Goal: Find contact information: Obtain details needed to contact an individual or organization

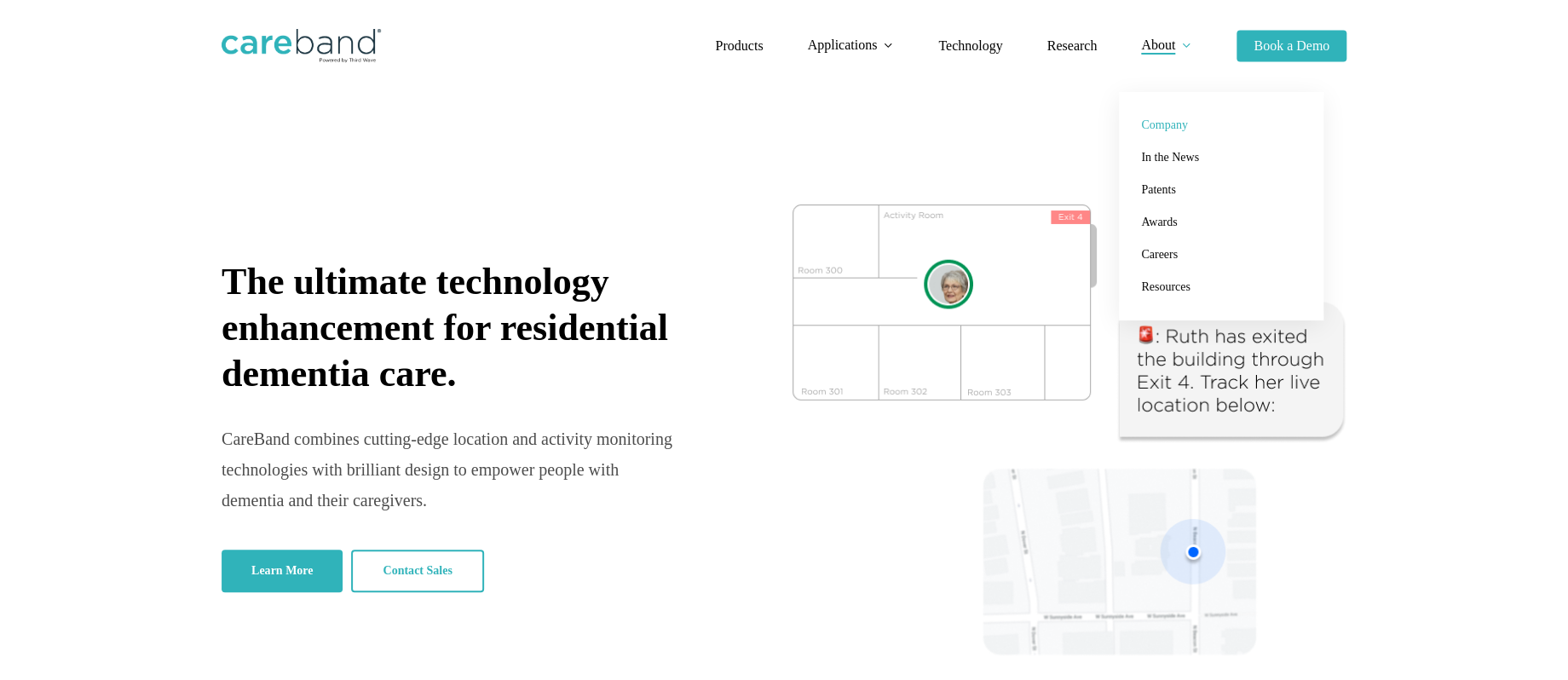
click at [1171, 124] on span "Company" at bounding box center [1164, 125] width 46 height 12
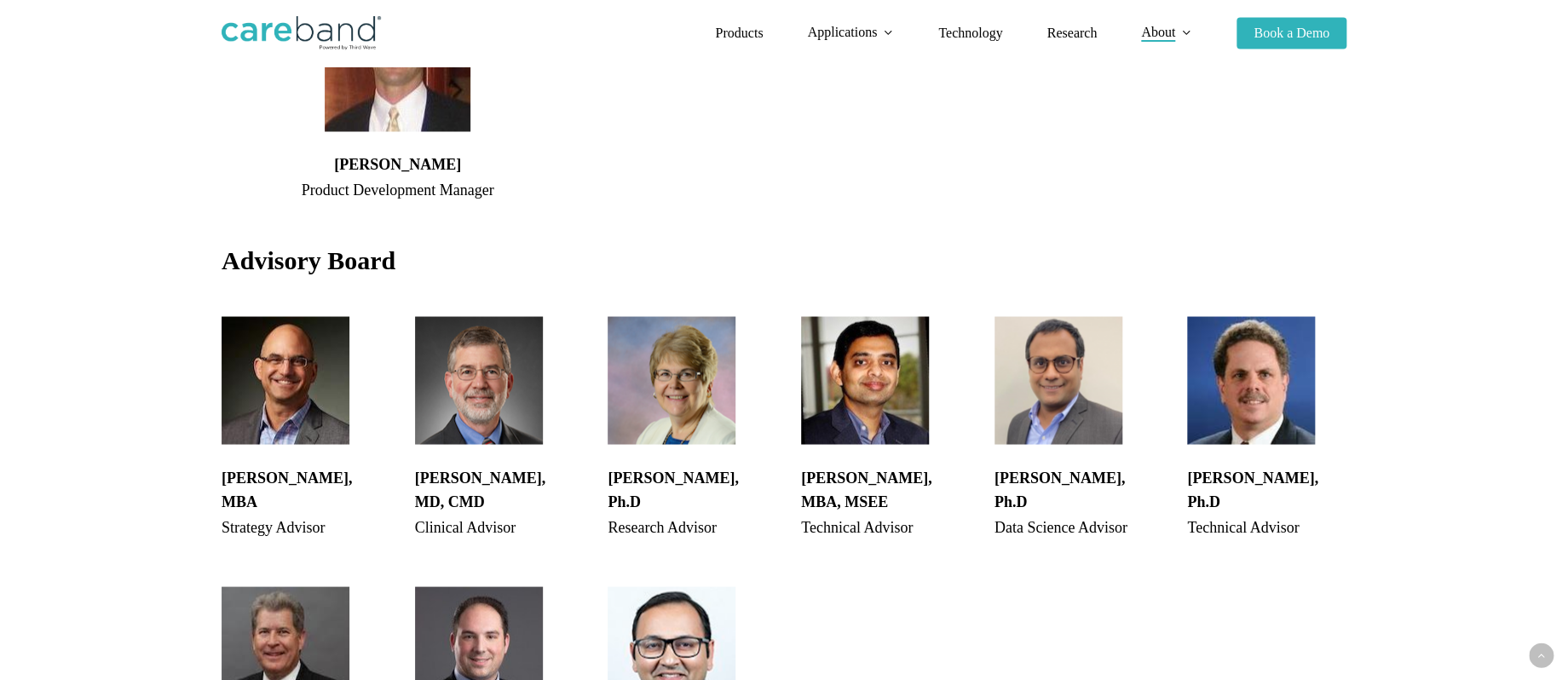
scroll to position [1313, 0]
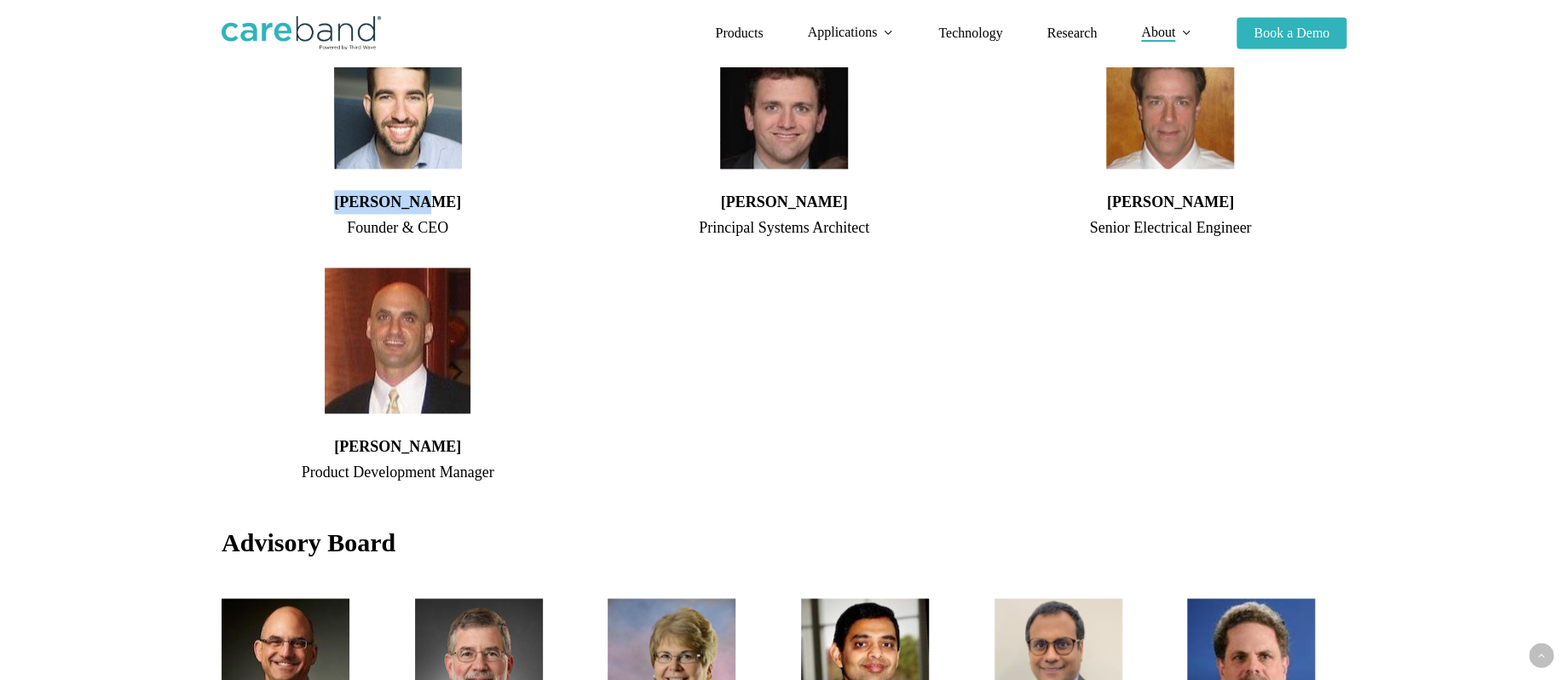
drag, startPoint x: 470, startPoint y: 208, endPoint x: 319, endPoint y: 198, distance: 151.3
click at [319, 198] on h4 "Adam Sobol" at bounding box center [397, 202] width 352 height 24
copy h4 "Adam Sobol"
drag, startPoint x: 743, startPoint y: 406, endPoint x: 747, endPoint y: 422, distance: 16.5
click at [745, 406] on div "Paul Sheldon Principal Systems Architect" at bounding box center [783, 263] width 352 height 457
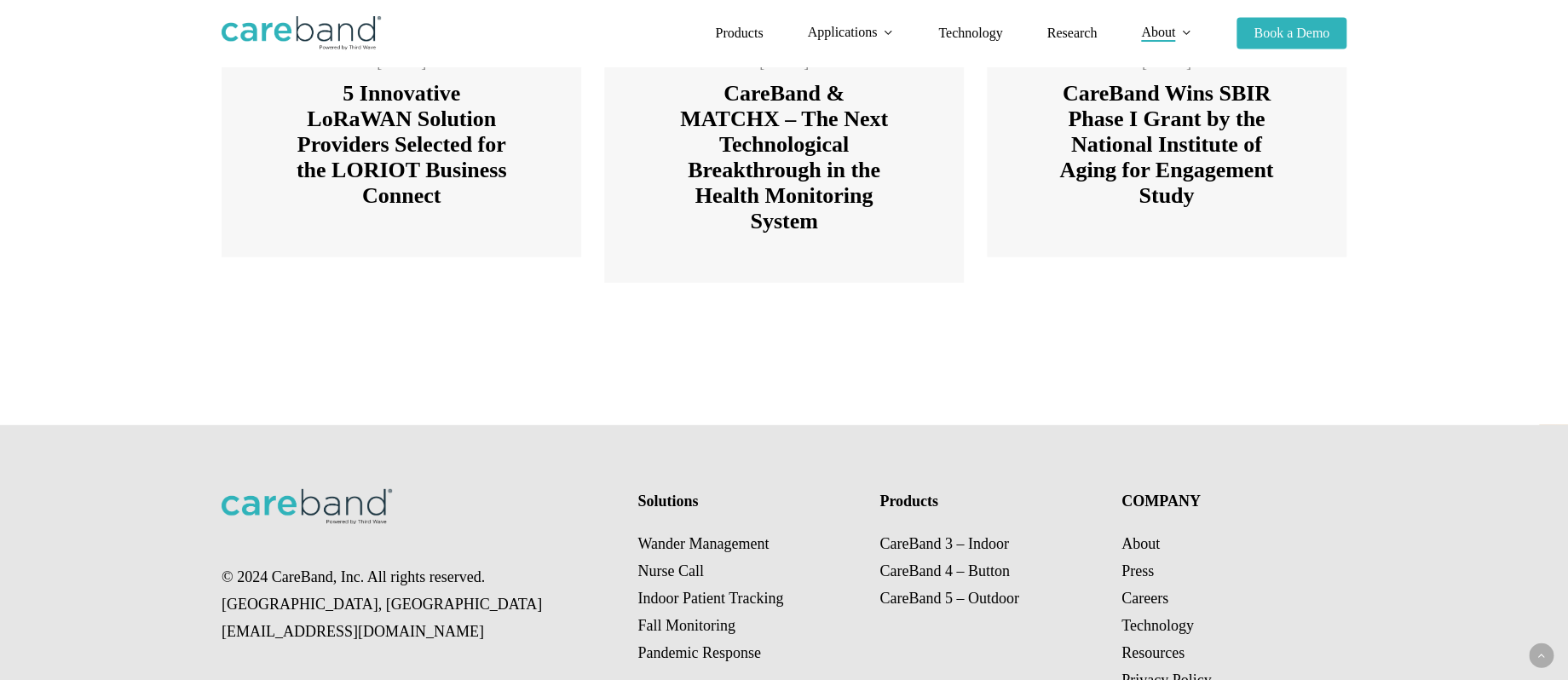
scroll to position [2643, 0]
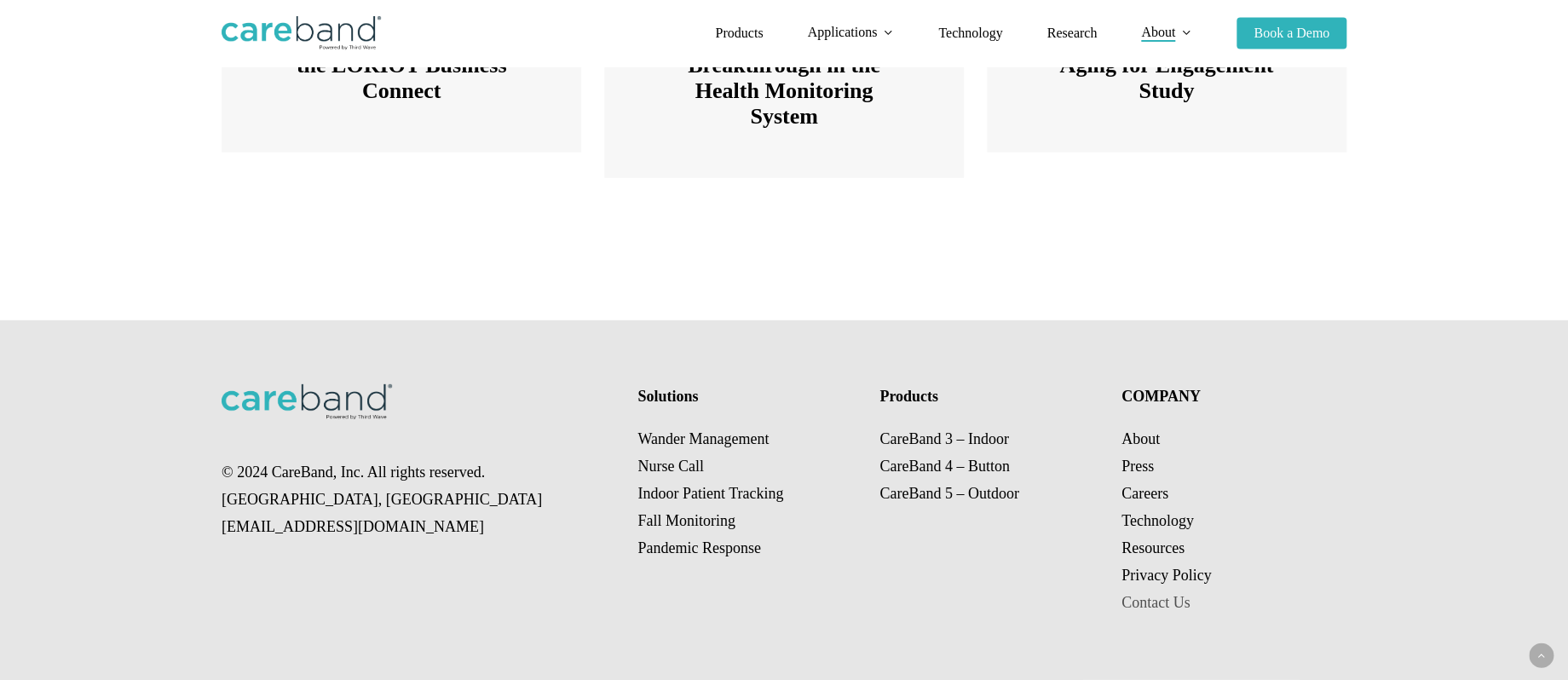
click at [1154, 599] on link "Contact Us" at bounding box center [1156, 602] width 69 height 17
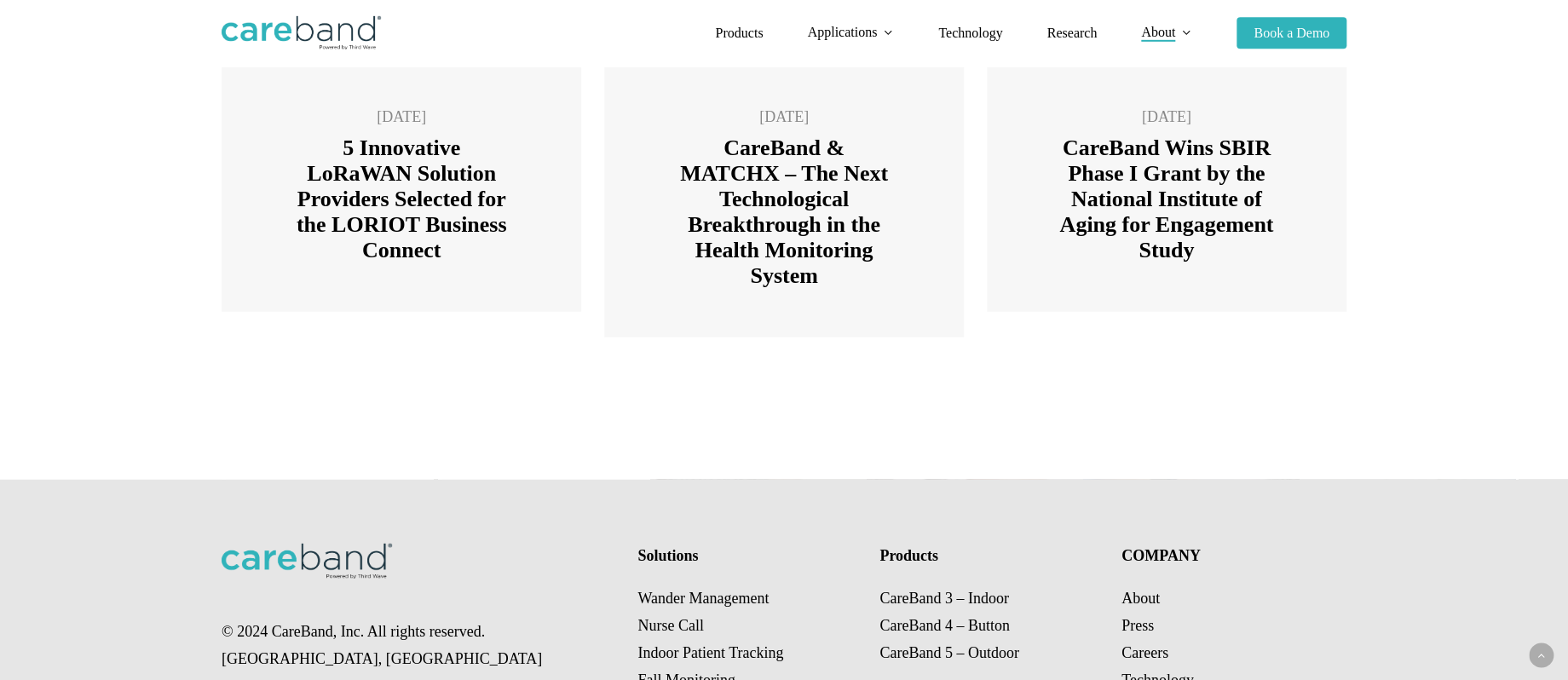
scroll to position [2643, 0]
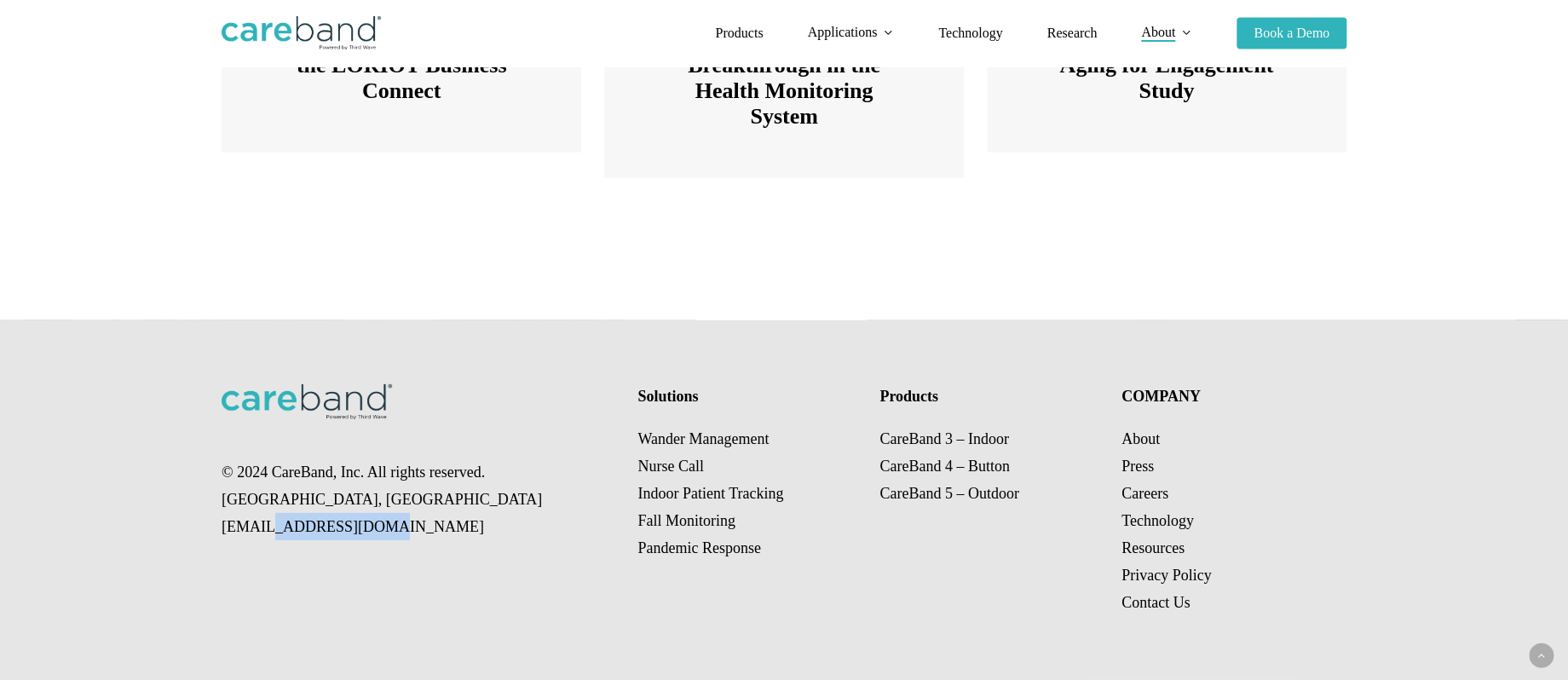
drag, startPoint x: 349, startPoint y: 523, endPoint x: 258, endPoint y: 526, distance: 91.0
click at [258, 526] on p "© 2024 CareBand, Inc. All rights reserved. [GEOGRAPHIC_DATA], [GEOGRAPHIC_DATA]…" at bounding box center [418, 499] width 393 height 81
copy p "@[DOMAIN_NAME]"
